Goal: Information Seeking & Learning: Learn about a topic

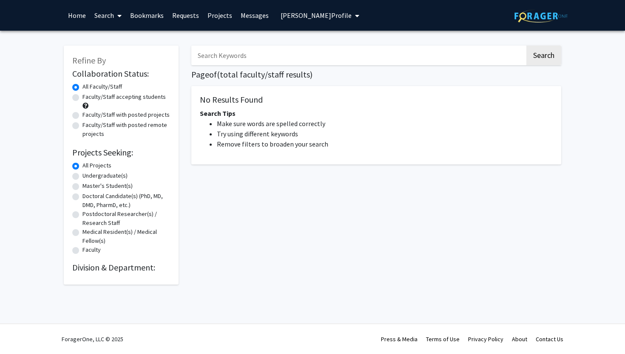
radio input "false"
radio input "true"
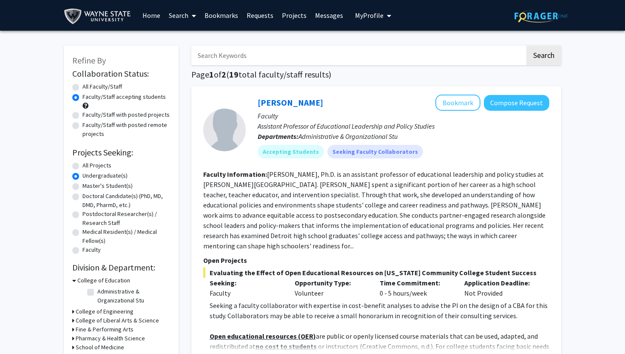
click at [93, 16] on img at bounding box center [99, 16] width 71 height 19
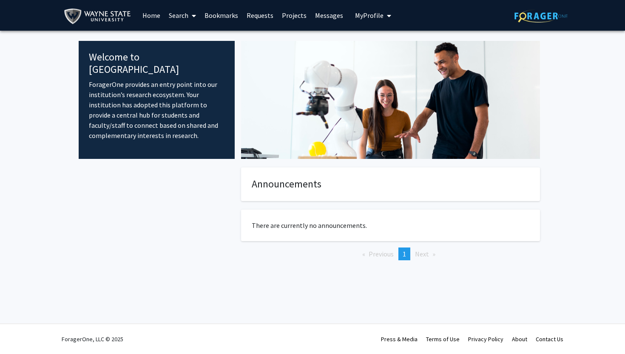
click at [360, 21] on button "My Profile" at bounding box center [373, 15] width 41 height 31
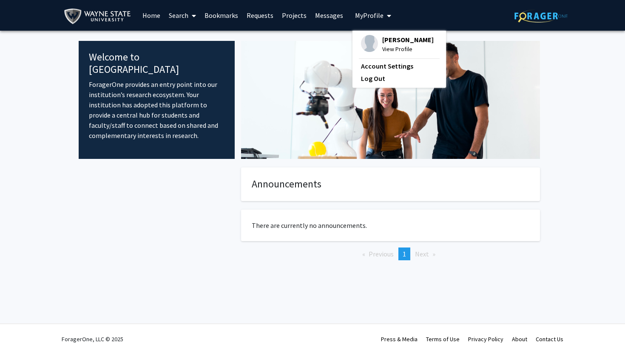
click at [358, 19] on span "My Profile" at bounding box center [369, 15] width 29 height 9
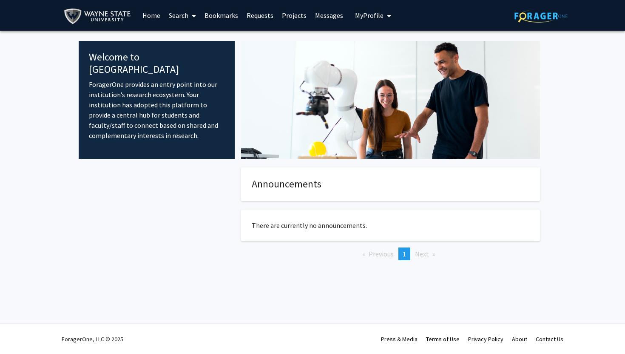
click at [182, 12] on link "Search" at bounding box center [183, 15] width 36 height 30
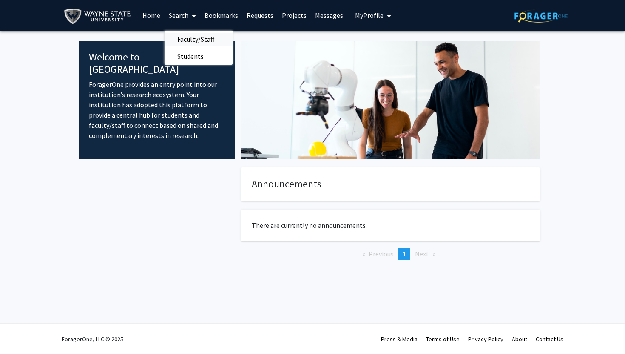
click at [199, 38] on span "Faculty/Staff" at bounding box center [196, 39] width 63 height 17
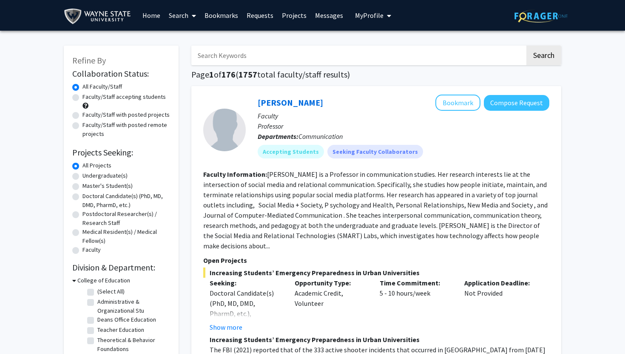
click at [143, 96] on label "Faculty/Staff accepting students" at bounding box center [124, 96] width 83 height 9
click at [88, 96] on input "Faculty/Staff accepting students" at bounding box center [86, 95] width 6 height 6
radio input "true"
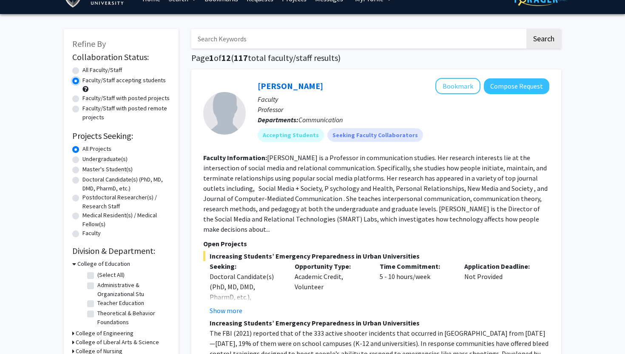
scroll to position [19, 0]
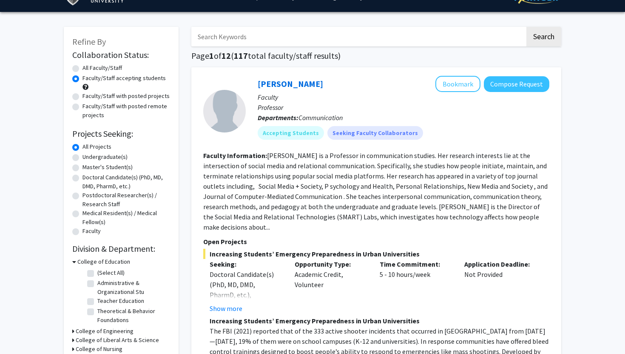
click at [115, 155] on label "Undergraduate(s)" at bounding box center [105, 156] width 45 height 9
click at [88, 155] on input "Undergraduate(s)" at bounding box center [86, 155] width 6 height 6
radio input "true"
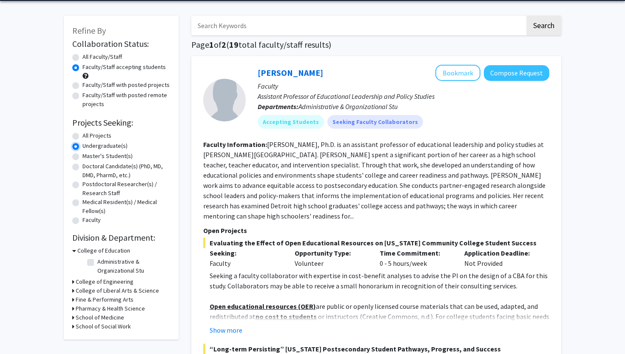
scroll to position [37, 0]
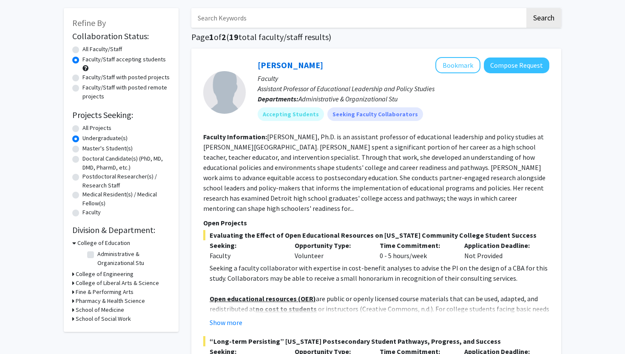
click at [78, 243] on h3 "College of Education" at bounding box center [103, 242] width 53 height 9
click at [77, 251] on h3 "College of Engineering" at bounding box center [105, 251] width 58 height 9
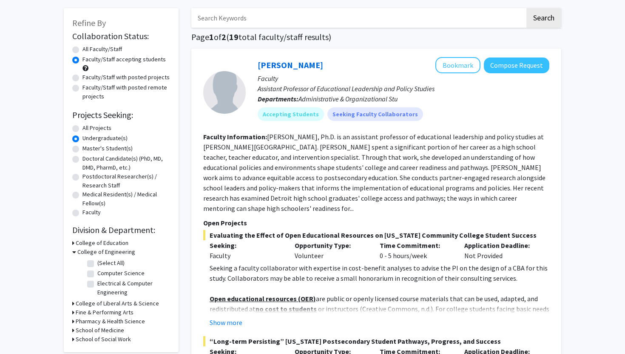
click at [75, 252] on icon at bounding box center [74, 251] width 4 height 9
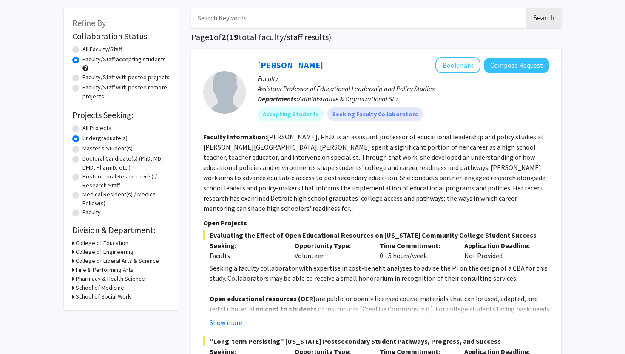
click at [81, 251] on h3 "College of Engineering" at bounding box center [105, 251] width 58 height 9
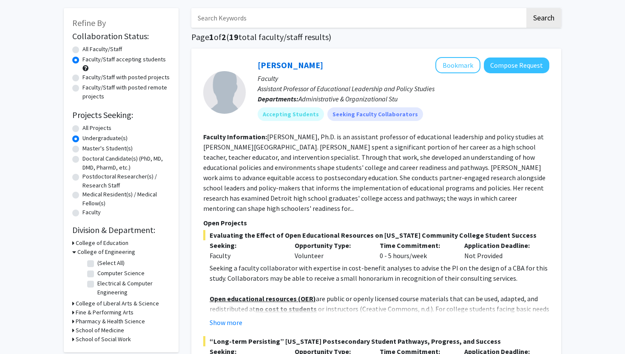
click at [97, 263] on label "(Select All)" at bounding box center [110, 262] width 27 height 9
click at [97, 263] on input "(Select All)" at bounding box center [100, 261] width 6 height 6
checkbox input "true"
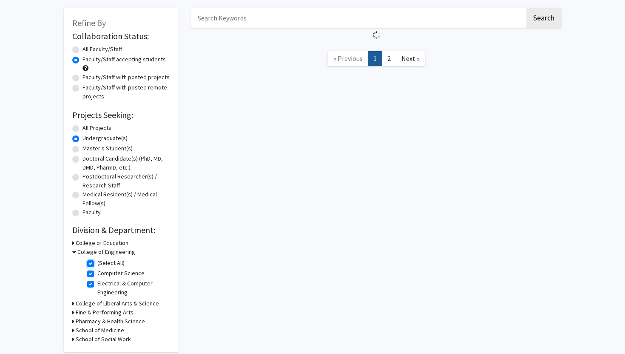
checkbox input "true"
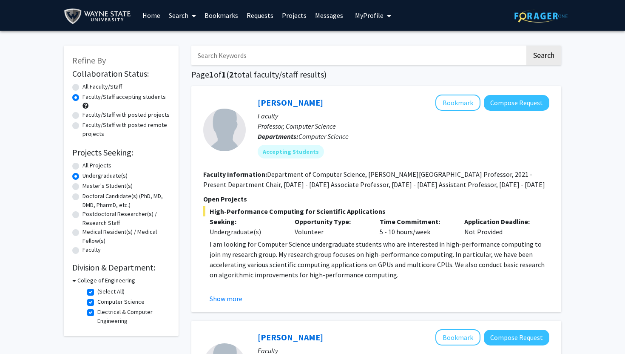
click at [80, 277] on h3 "College of Engineering" at bounding box center [106, 280] width 58 height 9
click at [80, 278] on h3 "College of Engineering" at bounding box center [105, 280] width 58 height 9
click at [97, 290] on label "(Select All)" at bounding box center [110, 291] width 27 height 9
click at [97, 290] on input "(Select All)" at bounding box center [100, 290] width 6 height 6
checkbox input "false"
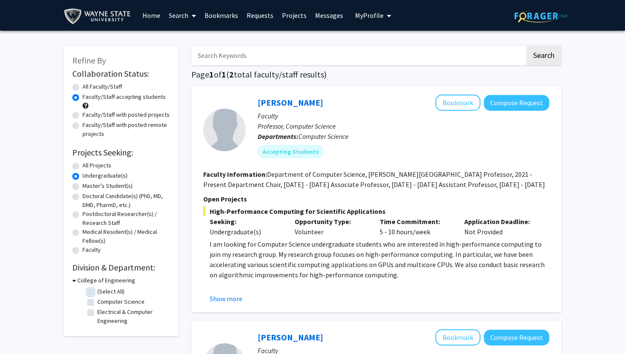
checkbox input "false"
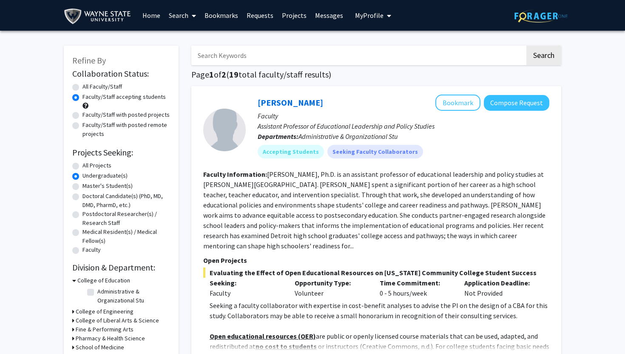
click at [93, 285] on fg-checkbox-list "Administrative & Organizational Stu Administrative & Organizational Stu" at bounding box center [127, 296] width 85 height 22
click at [94, 281] on h3 "College of Education" at bounding box center [103, 280] width 53 height 9
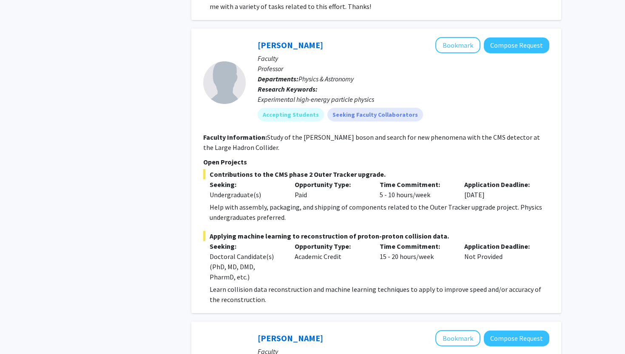
scroll to position [789, 0]
click at [272, 39] on link "[PERSON_NAME]" at bounding box center [291, 44] width 66 height 11
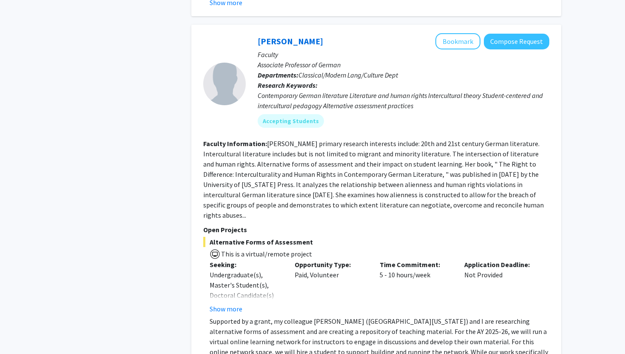
scroll to position [3515, 0]
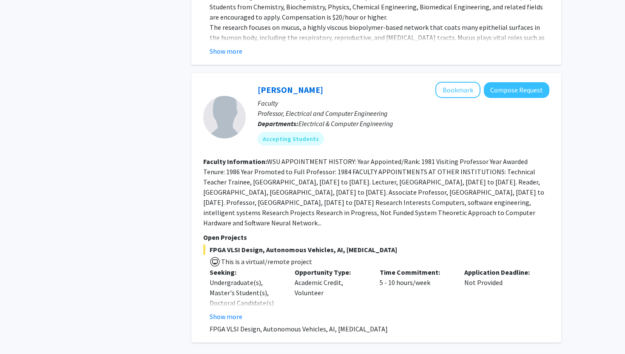
scroll to position [2381, 0]
